Goal: Task Accomplishment & Management: Manage account settings

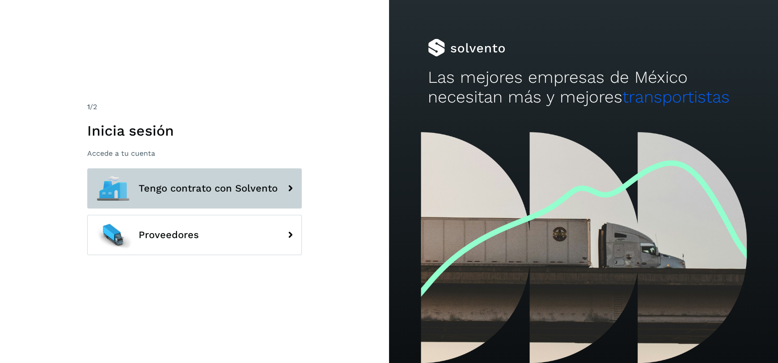
click at [265, 169] on button "Tengo contrato con Solvento" at bounding box center [194, 188] width 215 height 40
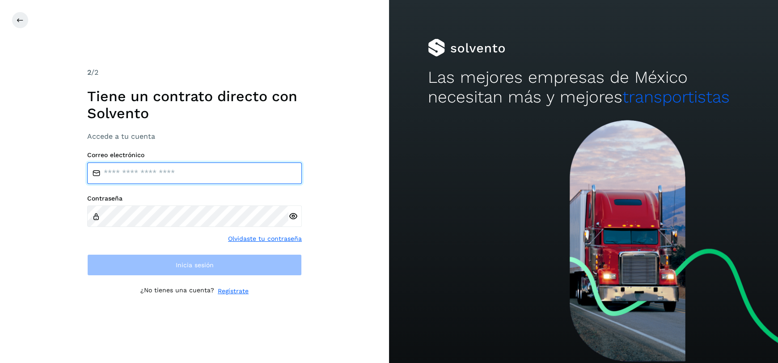
type input "**********"
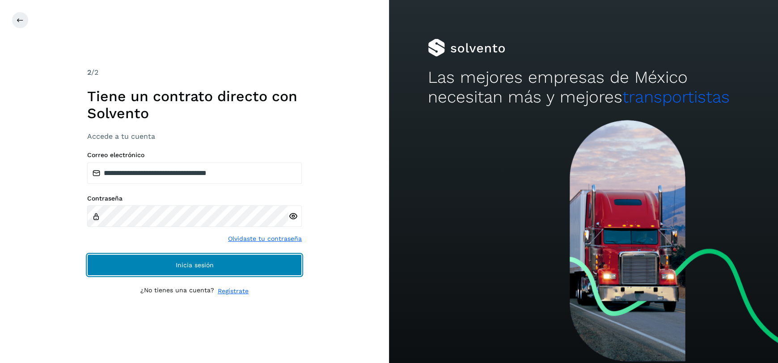
click at [207, 259] on button "Inicia sesión" at bounding box center [194, 264] width 215 height 21
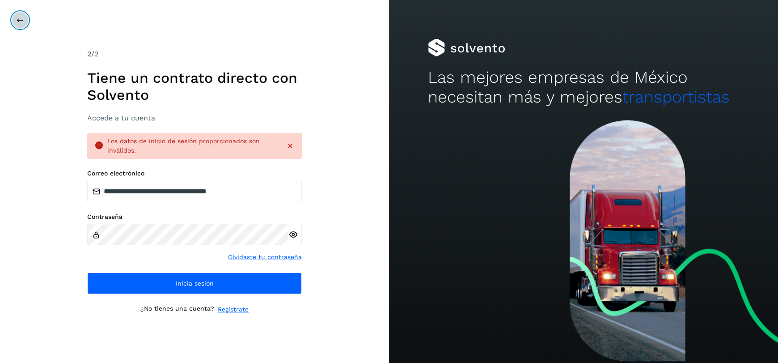
click at [20, 23] on icon at bounding box center [20, 20] width 7 height 7
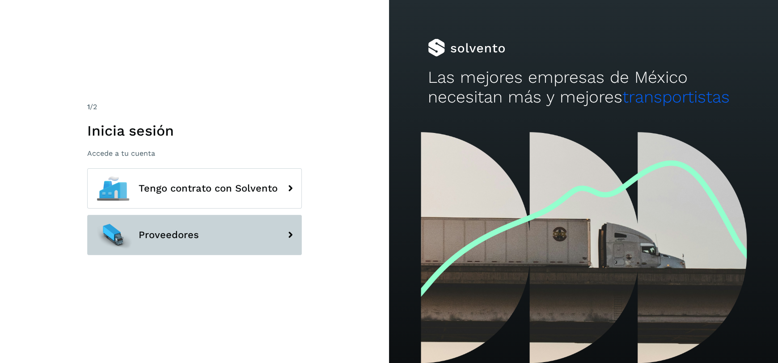
click at [168, 236] on span "Proveedores" at bounding box center [169, 234] width 60 height 11
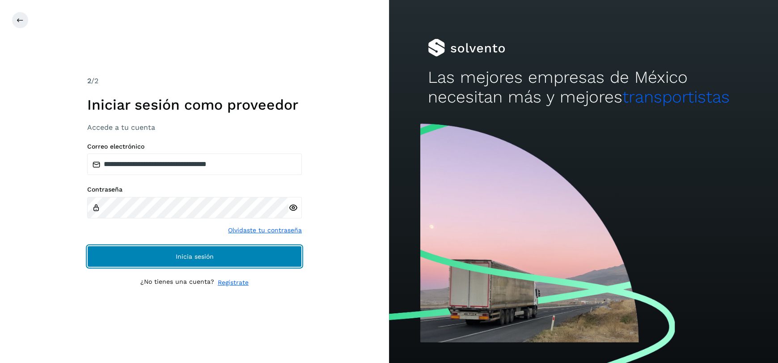
click at [214, 263] on button "Inicia sesión" at bounding box center [194, 256] width 215 height 21
